Goal: Task Accomplishment & Management: Complete application form

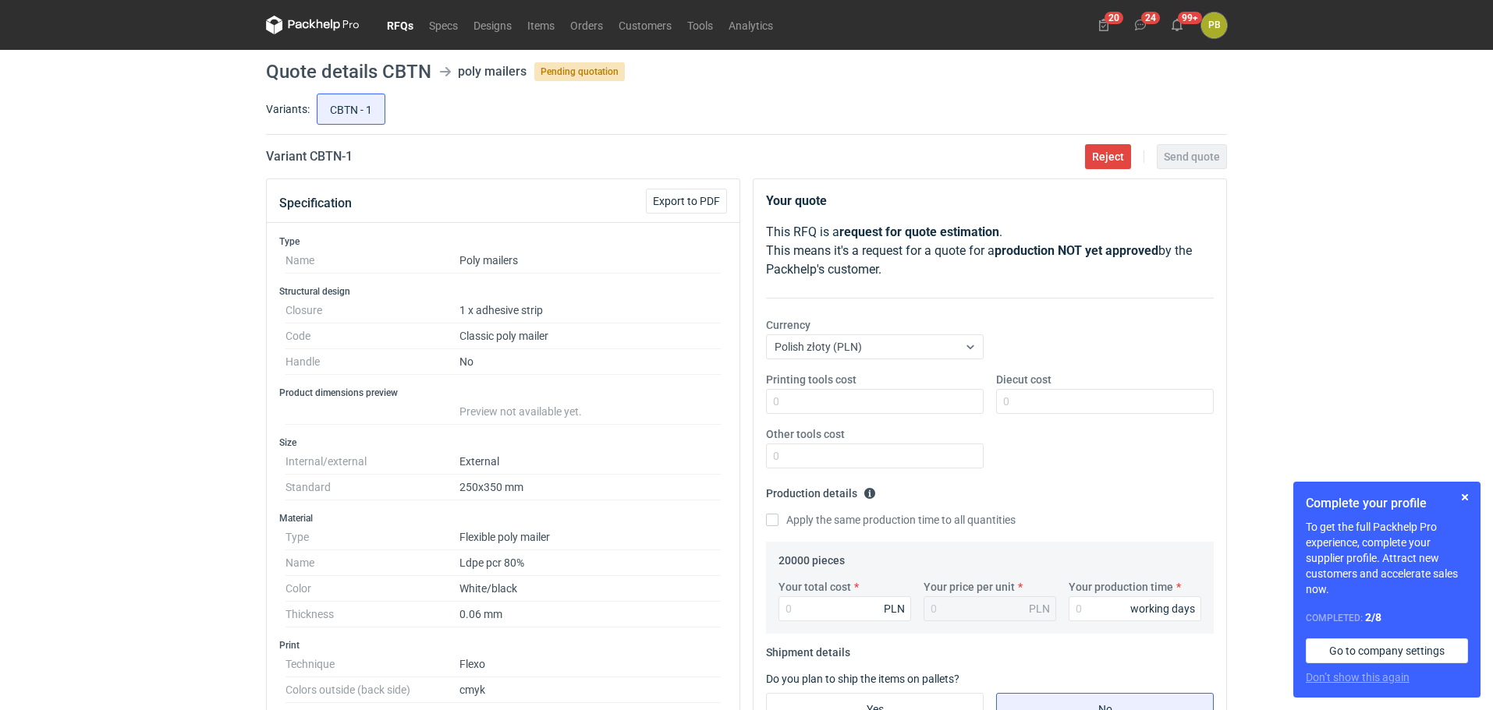
click at [396, 20] on link "RFQs" at bounding box center [400, 25] width 42 height 19
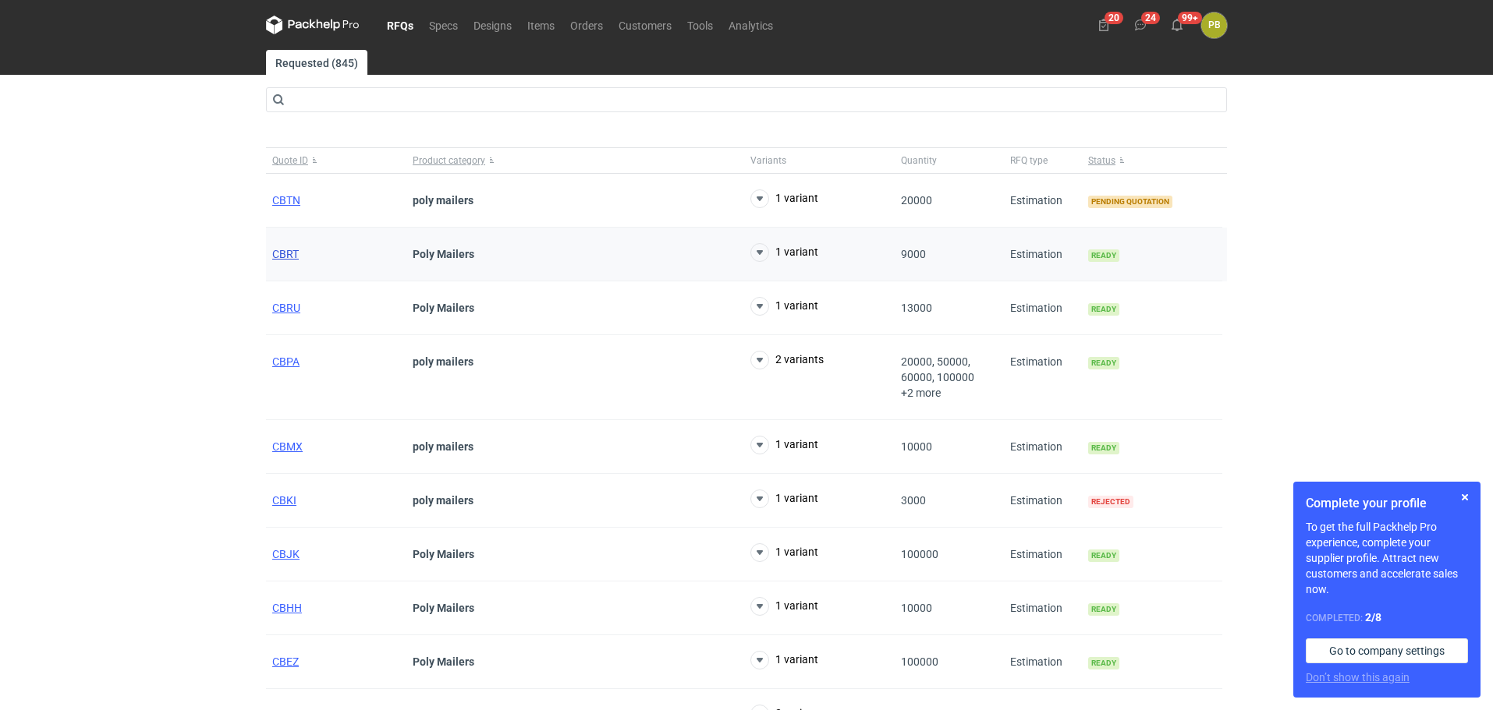
click at [288, 250] on span "CBRT" at bounding box center [285, 254] width 27 height 12
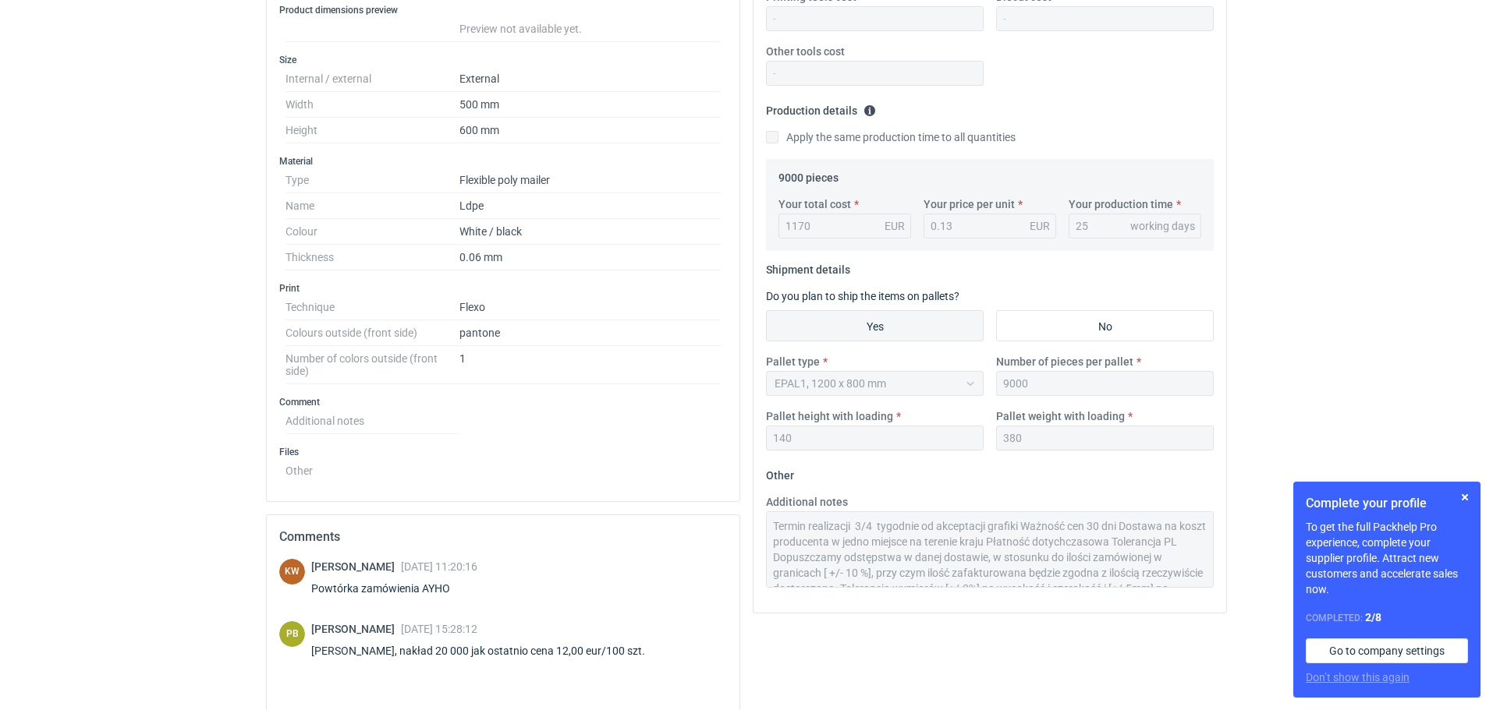
scroll to position [62, 0]
click at [1177, 589] on div "Additional notes Termin realizacji 3/4 tygodnie od akceptacji grafiki Ważność c…" at bounding box center [990, 547] width 460 height 106
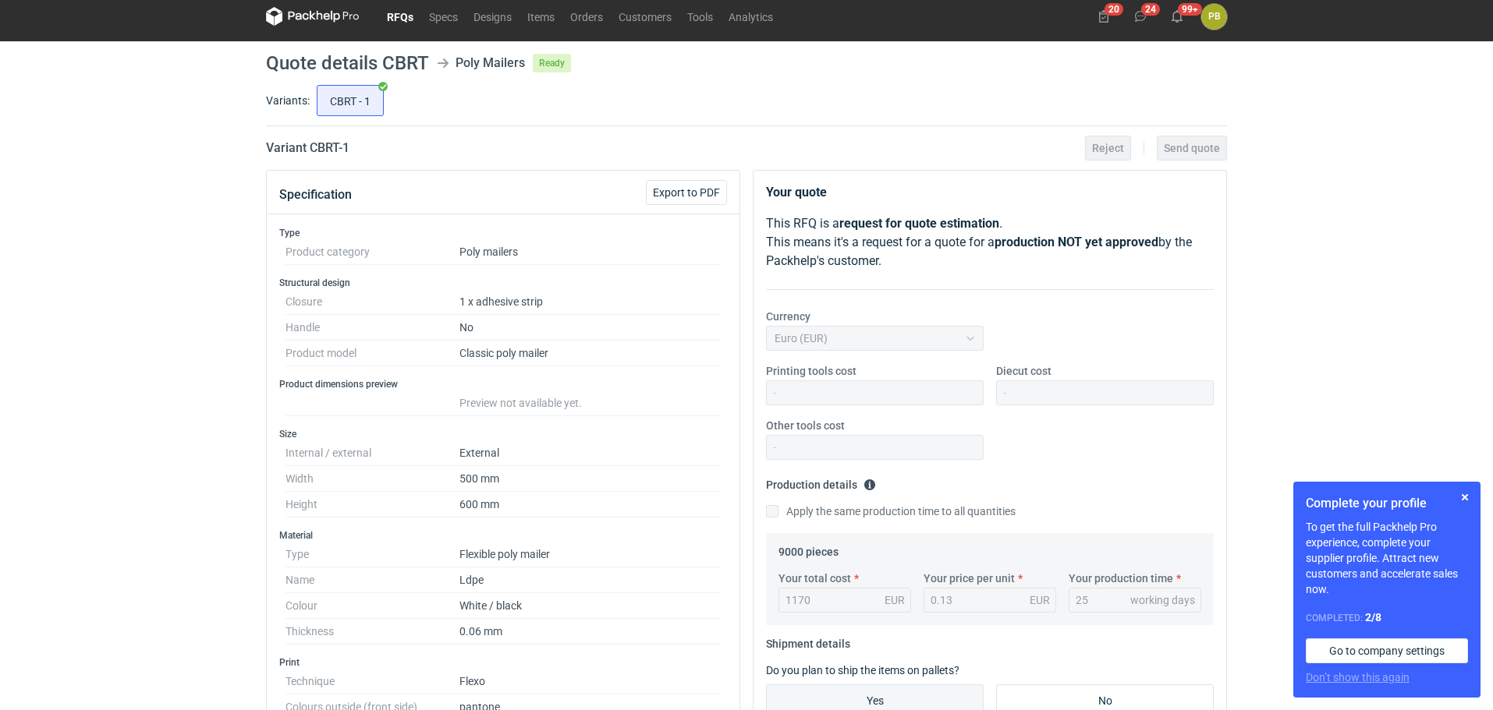
scroll to position [0, 0]
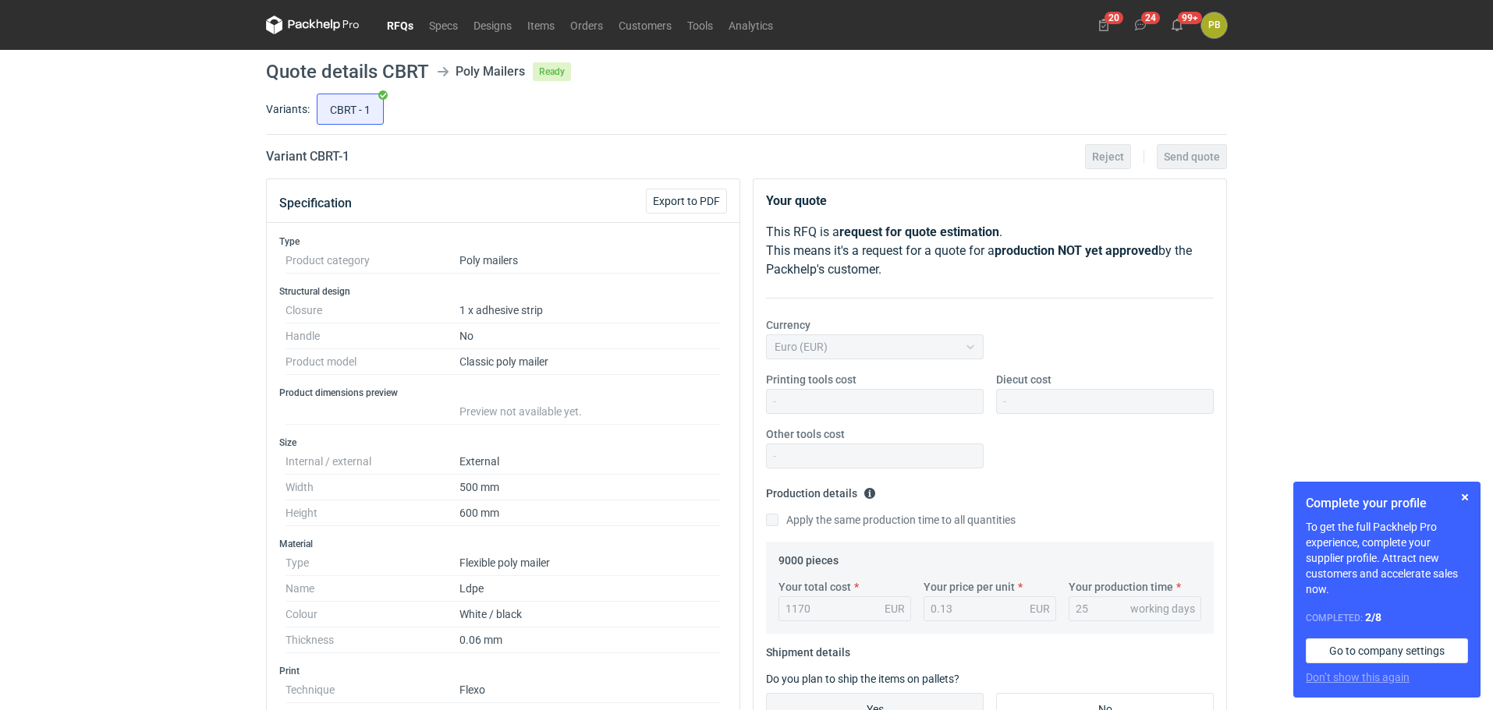
click at [406, 19] on link "RFQs" at bounding box center [400, 25] width 42 height 19
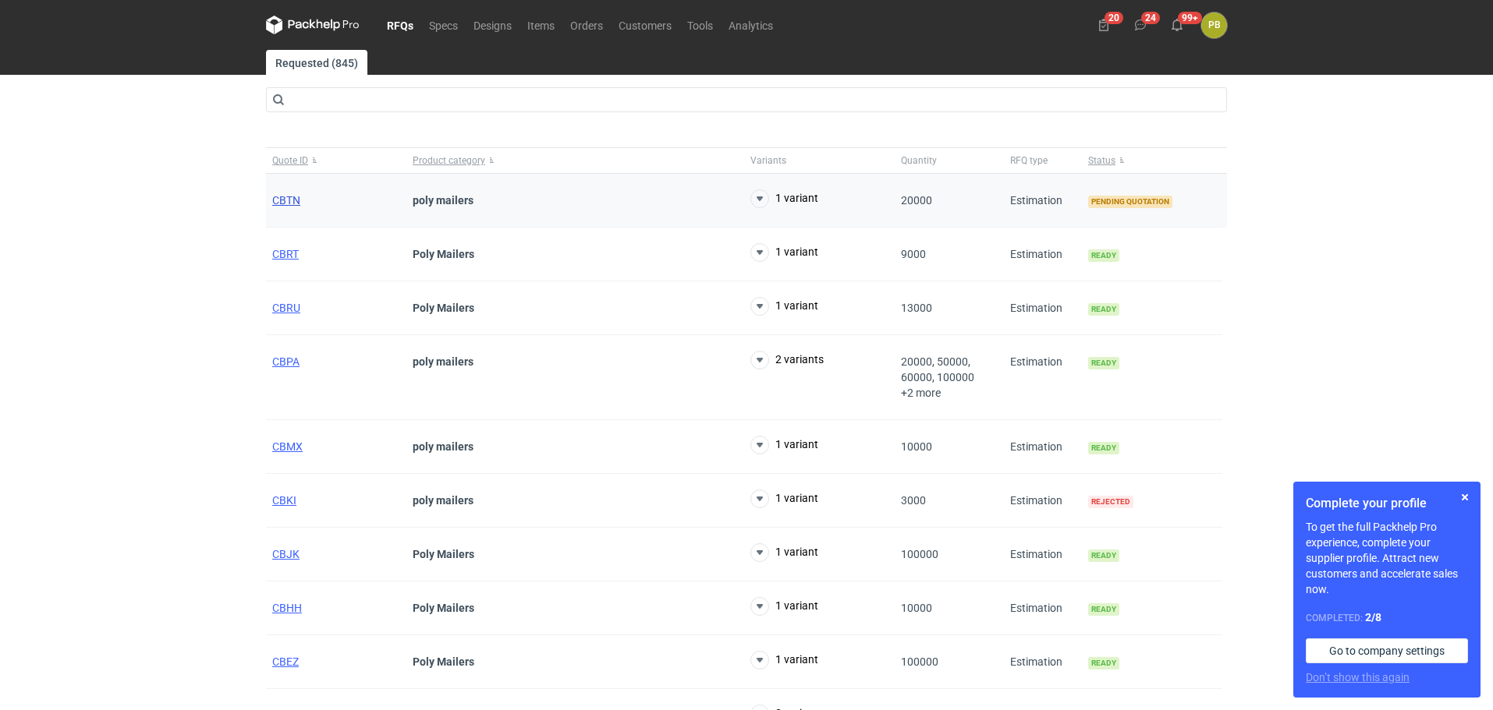
click at [285, 199] on span "CBTN" at bounding box center [286, 200] width 28 height 12
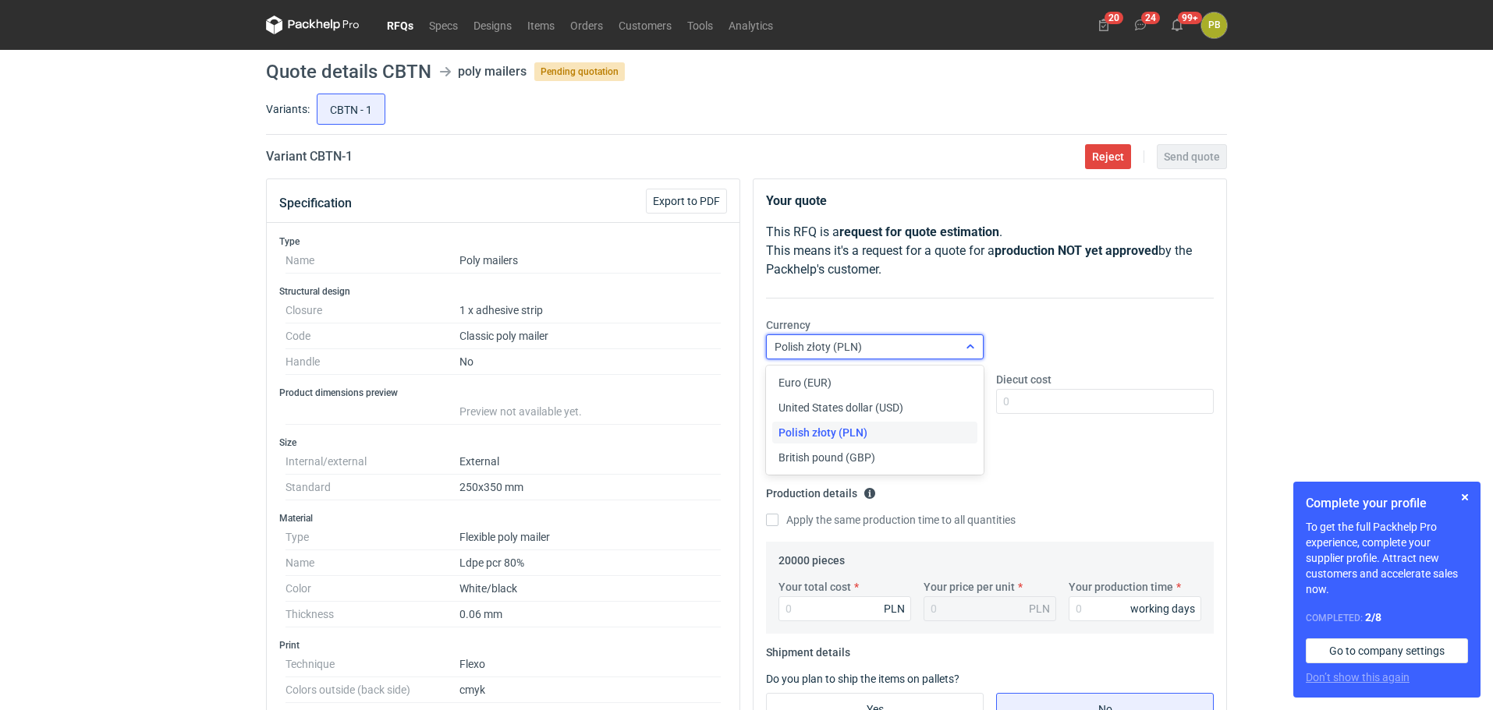
click at [972, 345] on icon at bounding box center [970, 347] width 12 height 12
click at [919, 378] on div "Euro (EUR)" at bounding box center [874, 383] width 193 height 16
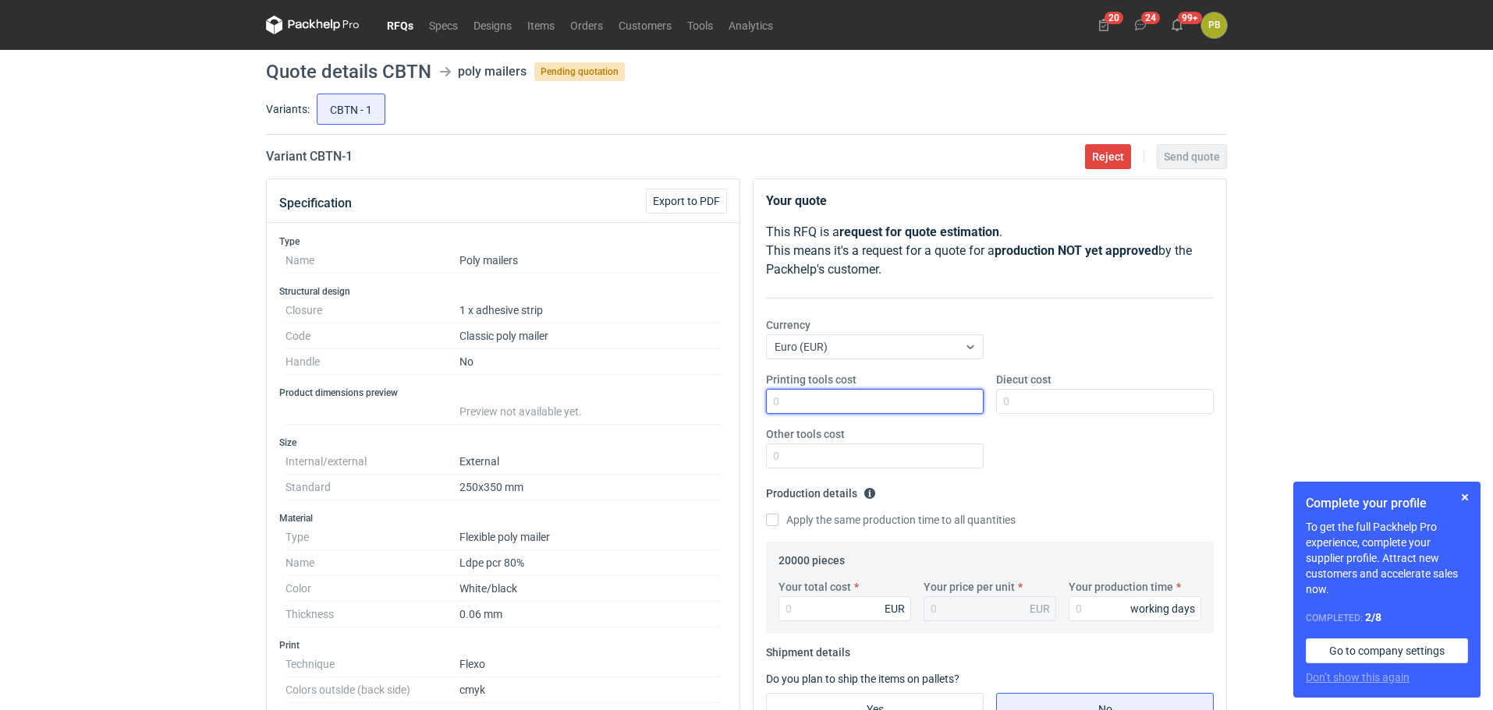
click at [822, 402] on input "Printing tools cost" at bounding box center [875, 401] width 218 height 25
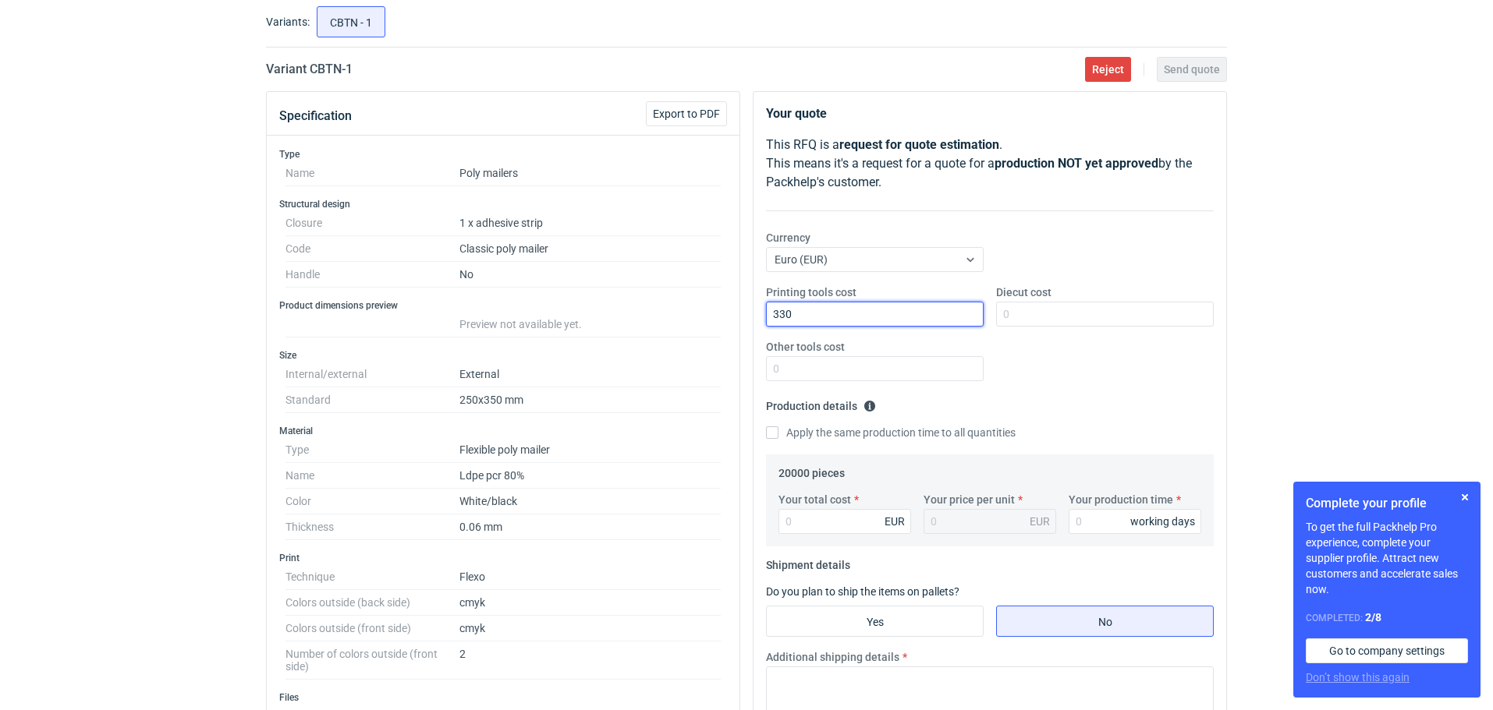
scroll to position [110, 0]
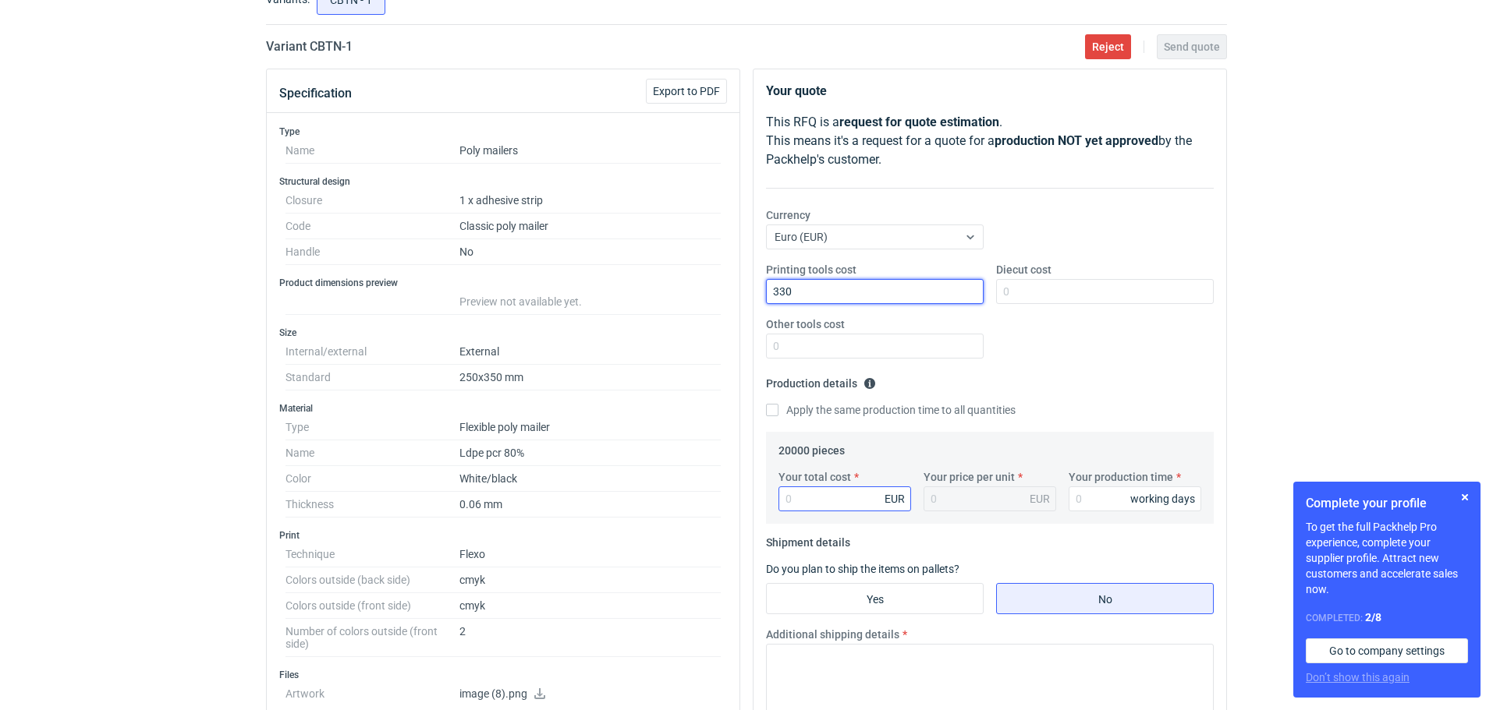
type input "330"
click at [831, 495] on input "Your total cost" at bounding box center [844, 499] width 133 height 25
type input "1000"
type input "0.05"
type input "1000"
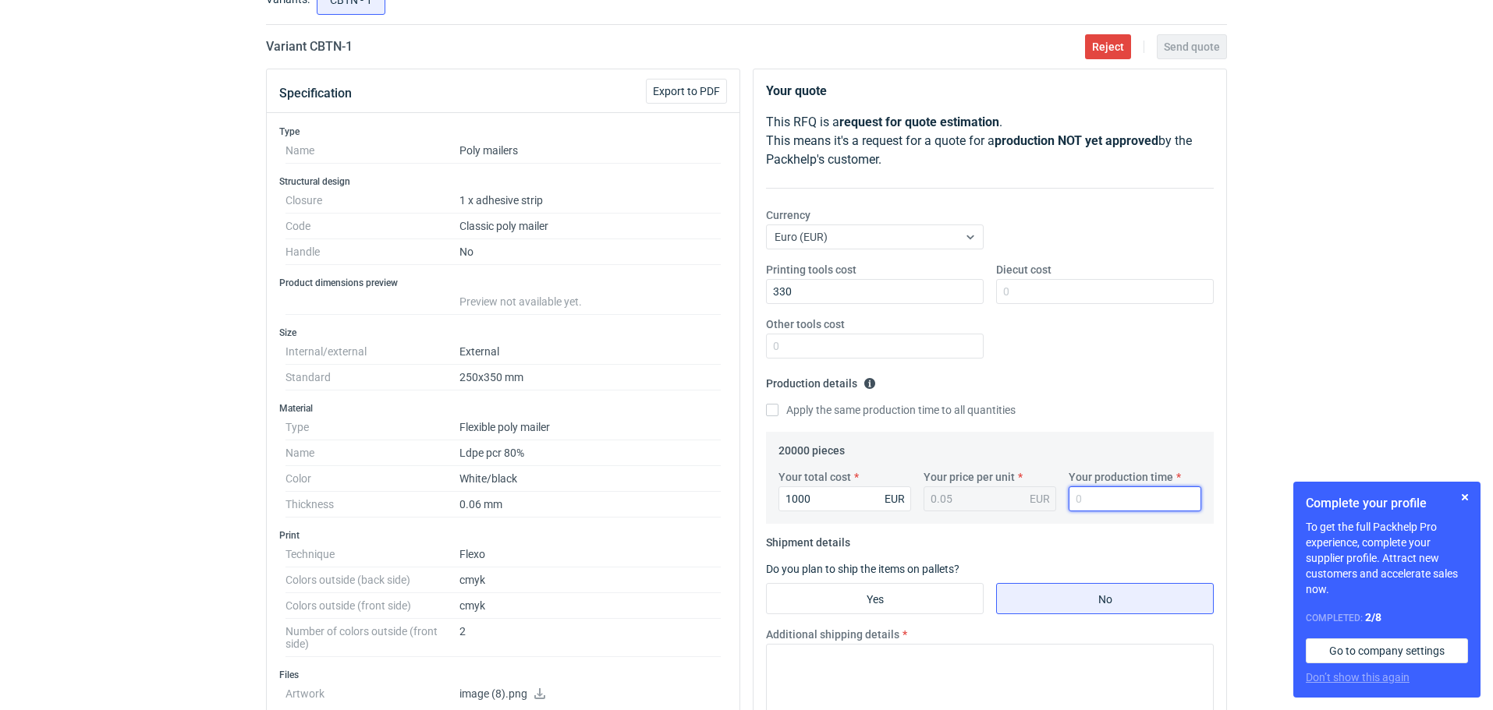
click at [1103, 498] on input "Your production time" at bounding box center [1134, 499] width 133 height 25
type input "25"
click at [932, 590] on input "Yes" at bounding box center [875, 599] width 216 height 30
radio input "true"
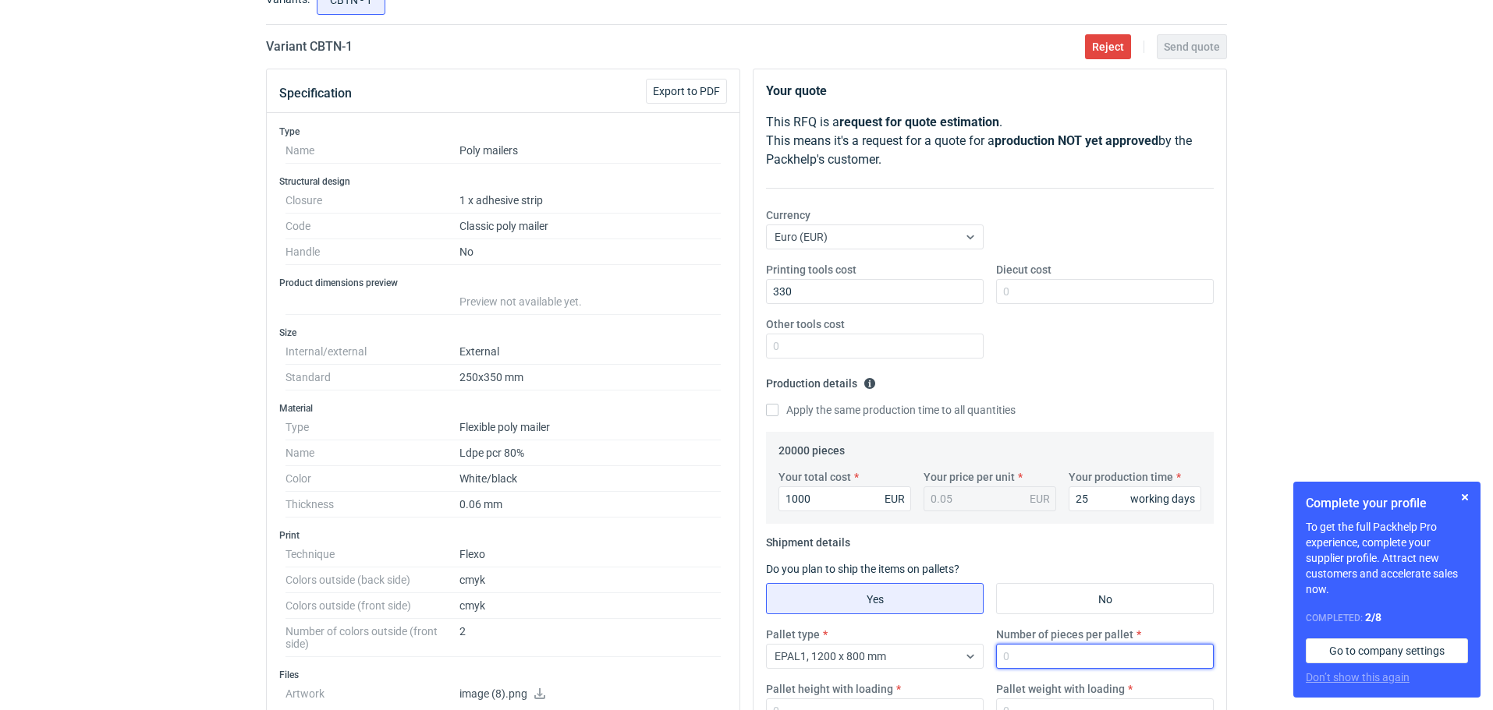
click at [1041, 654] on input "Number of pieces per pallet" at bounding box center [1105, 656] width 218 height 25
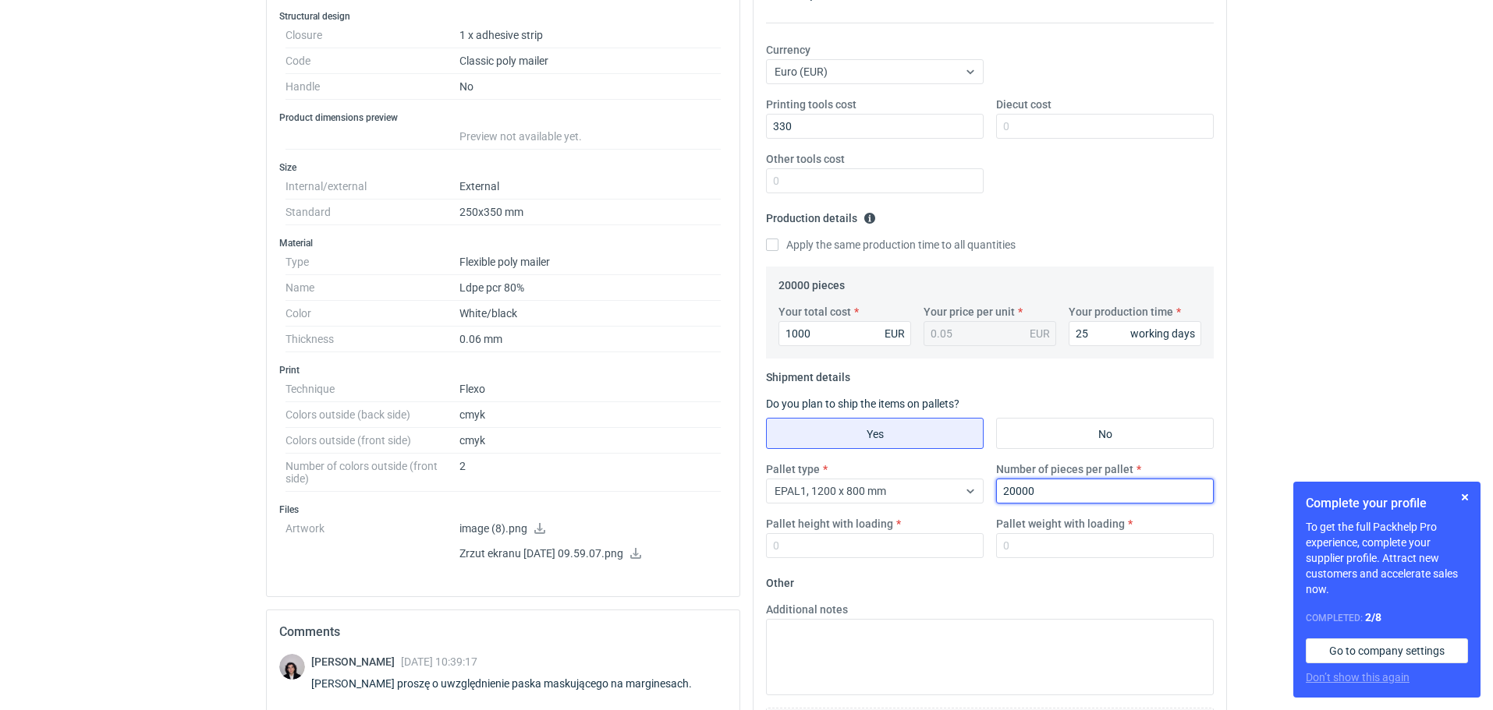
scroll to position [278, 0]
type input "20000"
click at [824, 540] on input "Pallet height with loading" at bounding box center [875, 543] width 218 height 25
type input "270"
click at [1054, 539] on input "Pallet weight with loading" at bounding box center [1105, 543] width 218 height 25
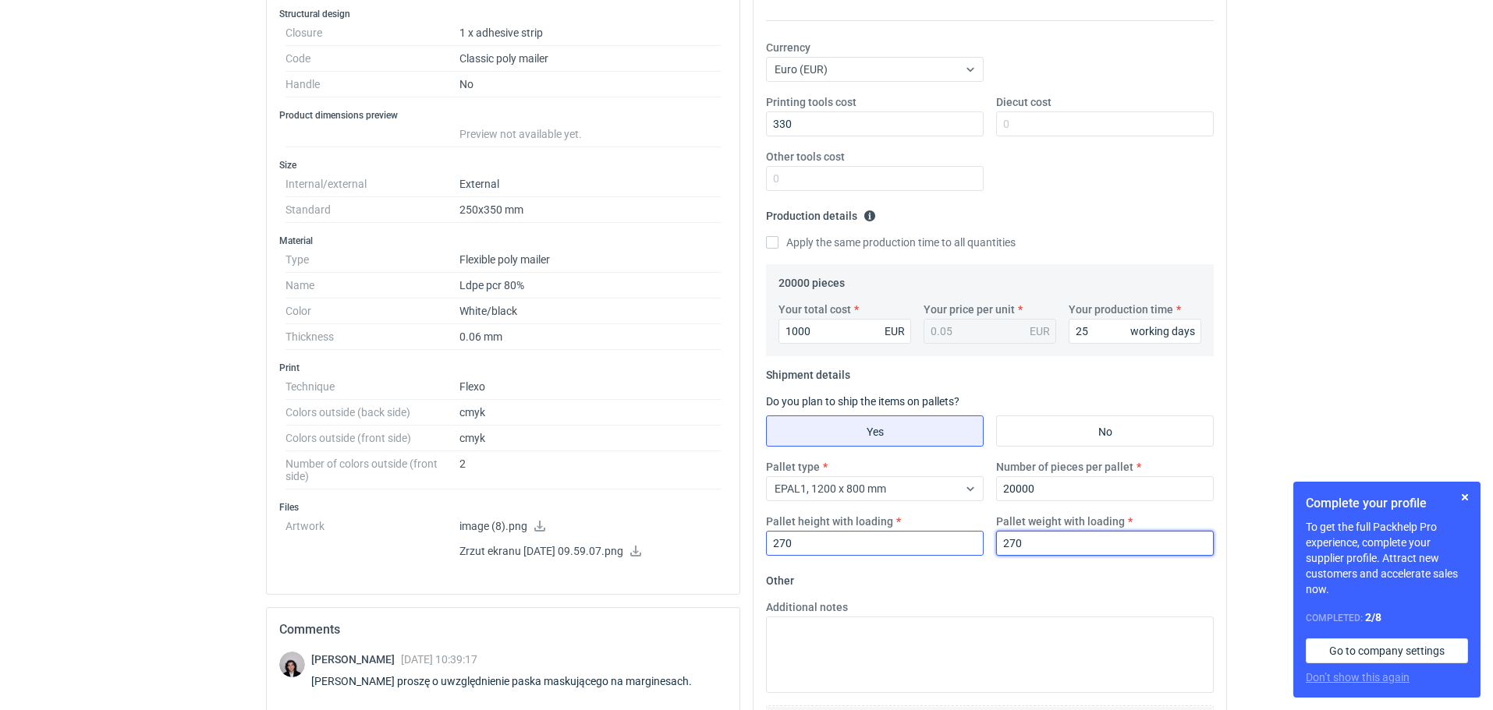
type input "270"
click at [801, 544] on input "270" at bounding box center [875, 543] width 218 height 25
type input "2"
type input "140"
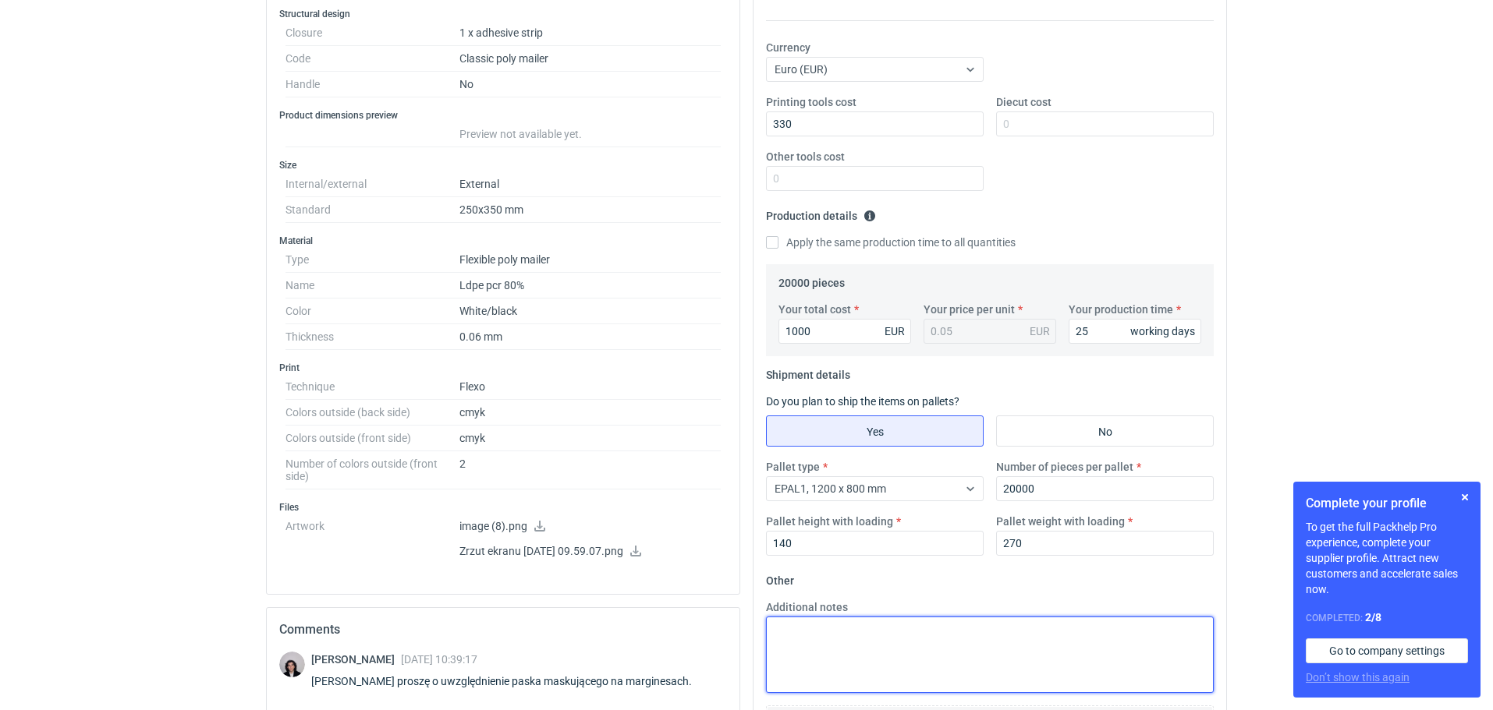
click at [774, 630] on textarea "Additional notes" at bounding box center [990, 655] width 448 height 76
paste textarea "Termin realizacji 3/4 tygodnie od akceptacji grafiki Ważność cen 30 dni Dostawa…"
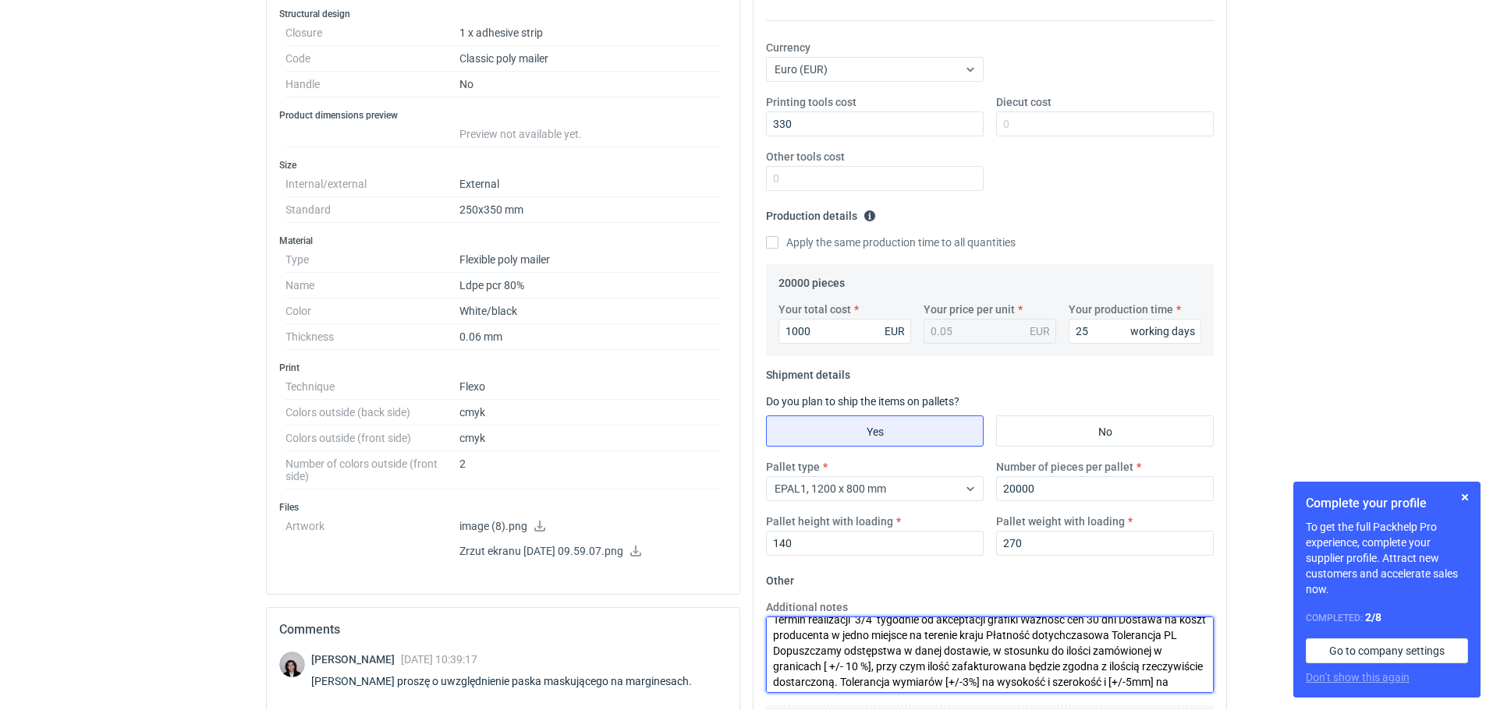
scroll to position [0, 0]
click at [866, 628] on textarea "Termin realizacji 3/4 tygodnie od akceptacji grafiki Ważność cen 30 dni Dostawa…" at bounding box center [990, 655] width 448 height 76
click at [866, 630] on textarea "Termin realizacji 3/4 tygodnie od akceptacji grafiki Ważność cen 30 dni Dostawa…" at bounding box center [990, 655] width 448 height 76
click at [869, 629] on textarea "Termin realizacji 3/4 tygodnie od akceptacji grafiki Ważność cen 30 dni Dostawa…" at bounding box center [990, 655] width 448 height 76
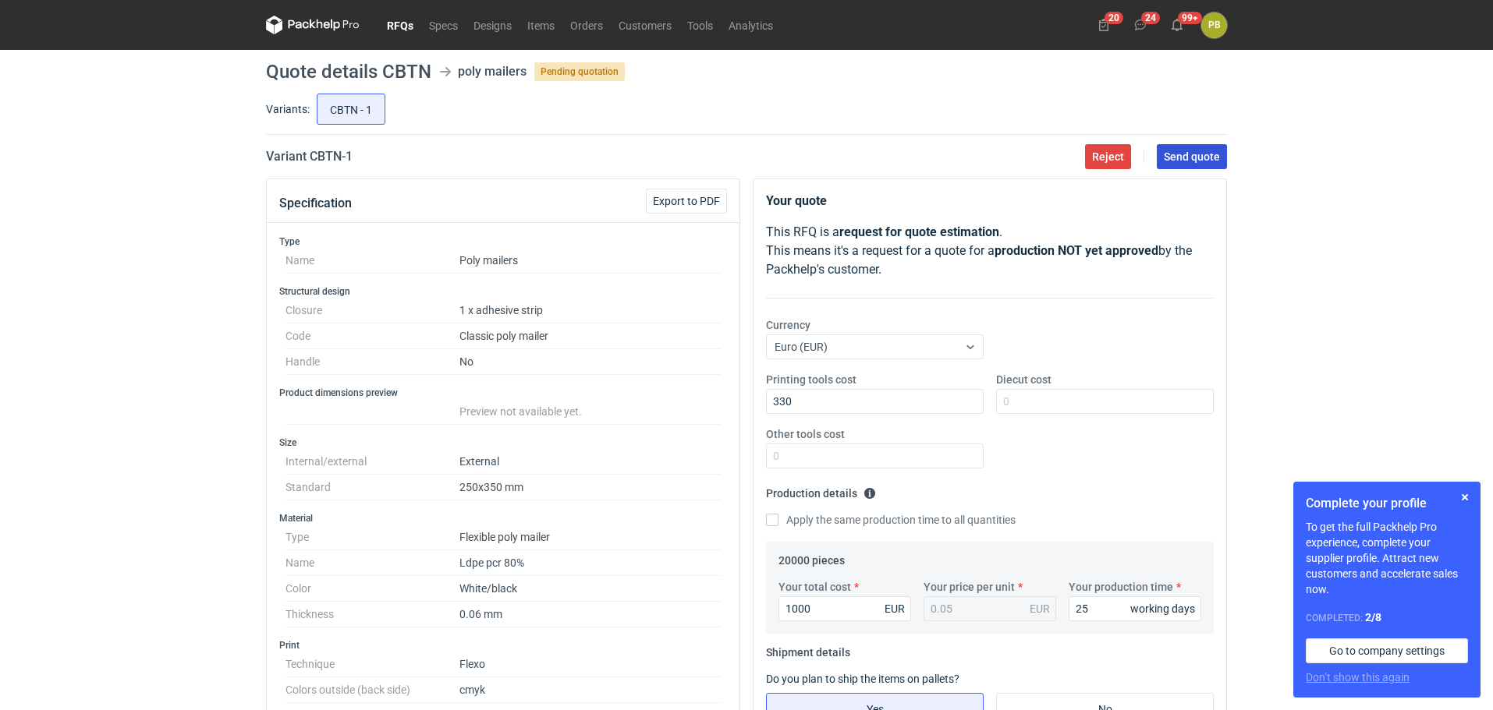
type textarea "Termin realizacji 4 tygodnie od akceptacji grafiki Ważność cen 30 dni Dostawa n…"
click at [1199, 157] on span "Send quote" at bounding box center [1192, 156] width 56 height 11
